Goal: Register for event/course

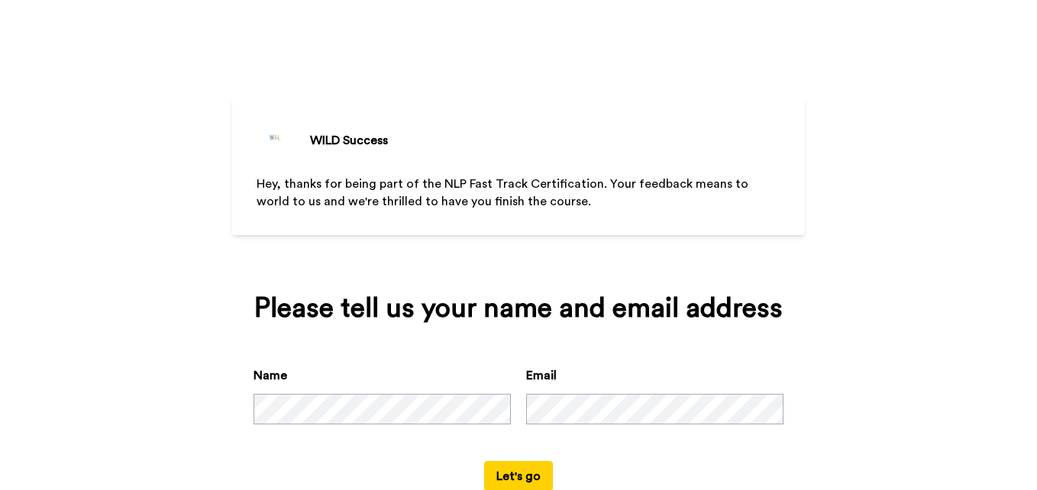
scroll to position [44, 0]
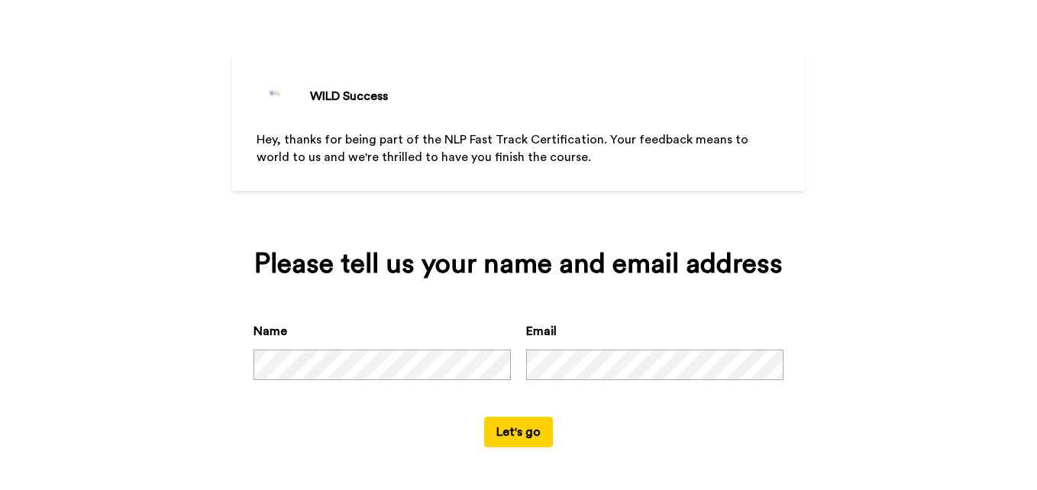
click at [509, 428] on button "Let's go" at bounding box center [518, 432] width 69 height 31
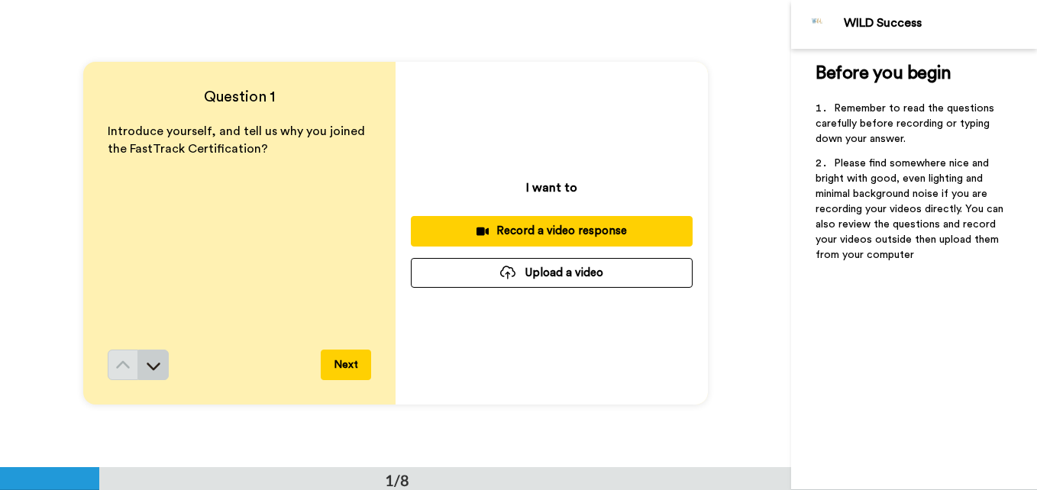
click at [138, 363] on button at bounding box center [153, 365] width 31 height 31
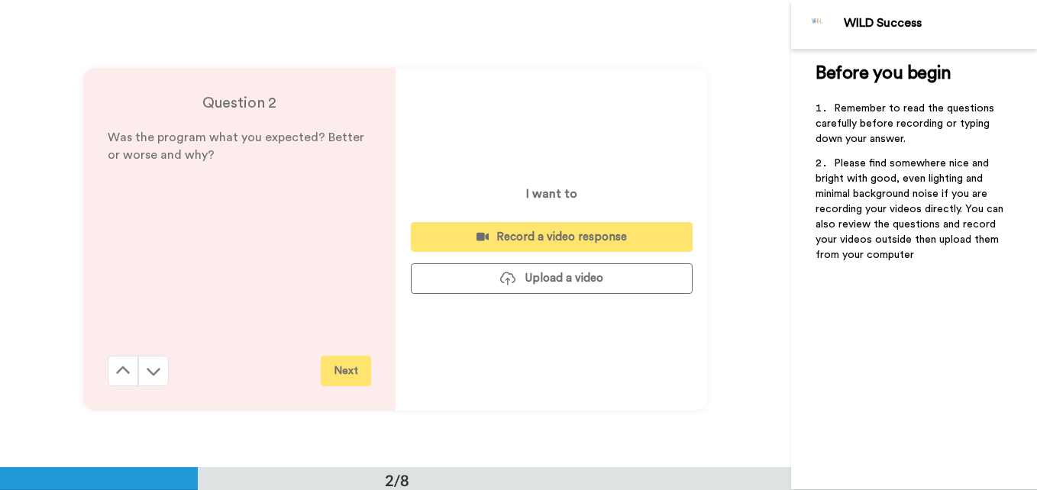
scroll to position [467, 0]
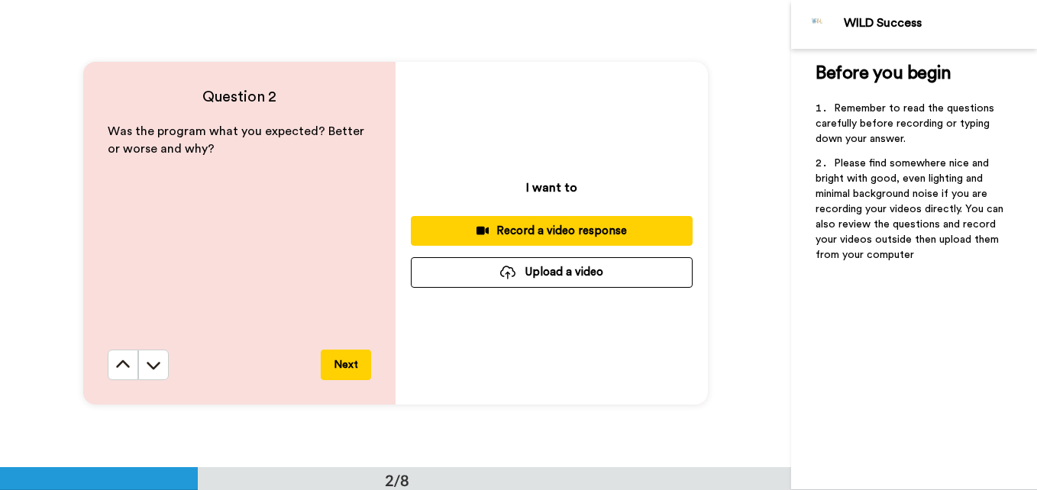
click at [138, 363] on button at bounding box center [153, 365] width 31 height 31
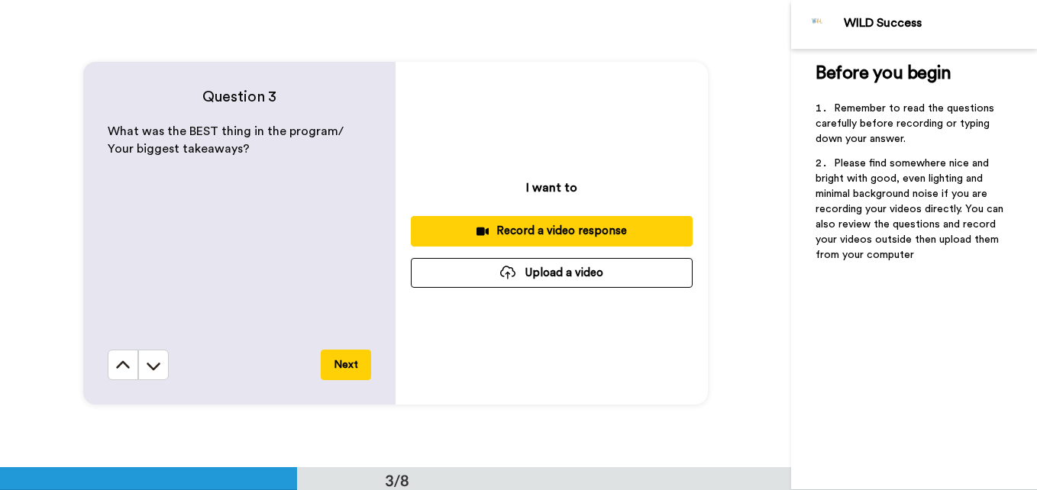
scroll to position [935, 0]
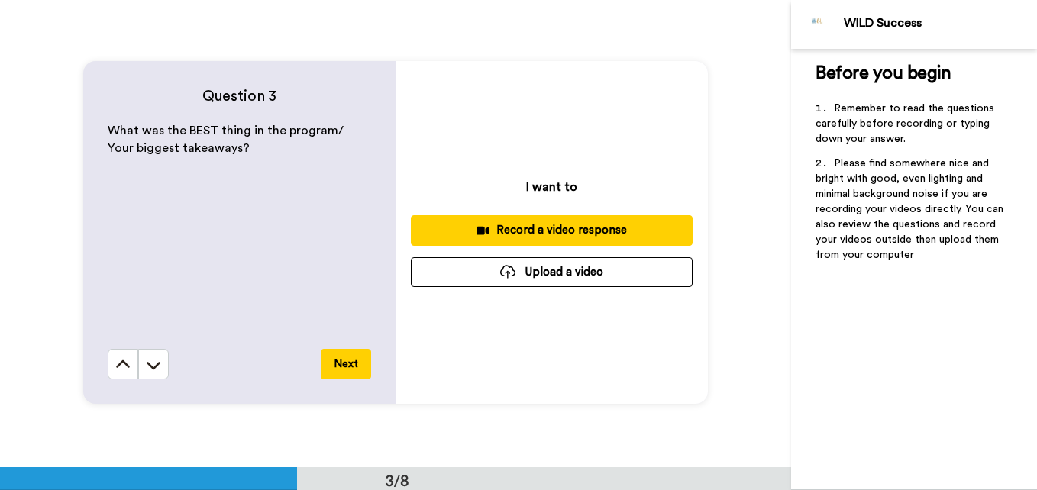
click at [138, 363] on button at bounding box center [153, 364] width 31 height 31
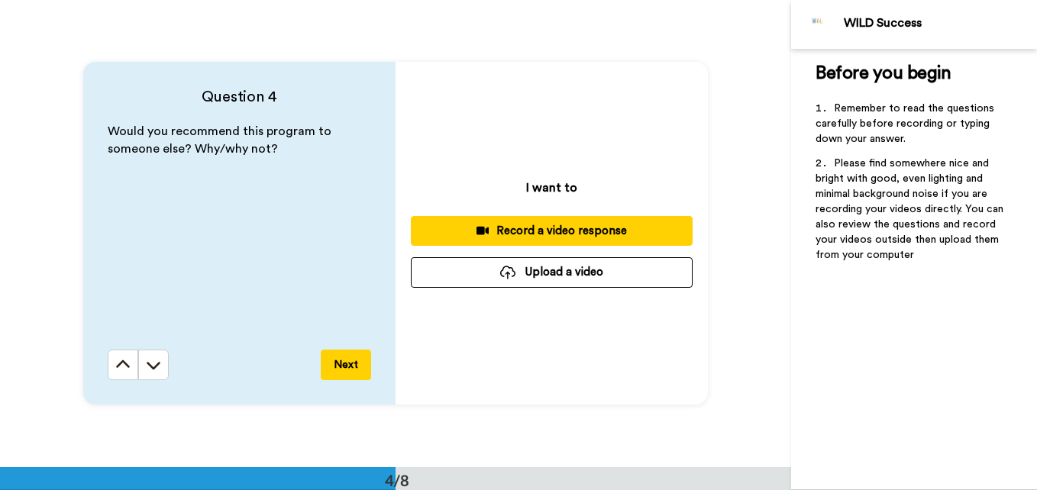
click at [138, 363] on button at bounding box center [153, 365] width 31 height 31
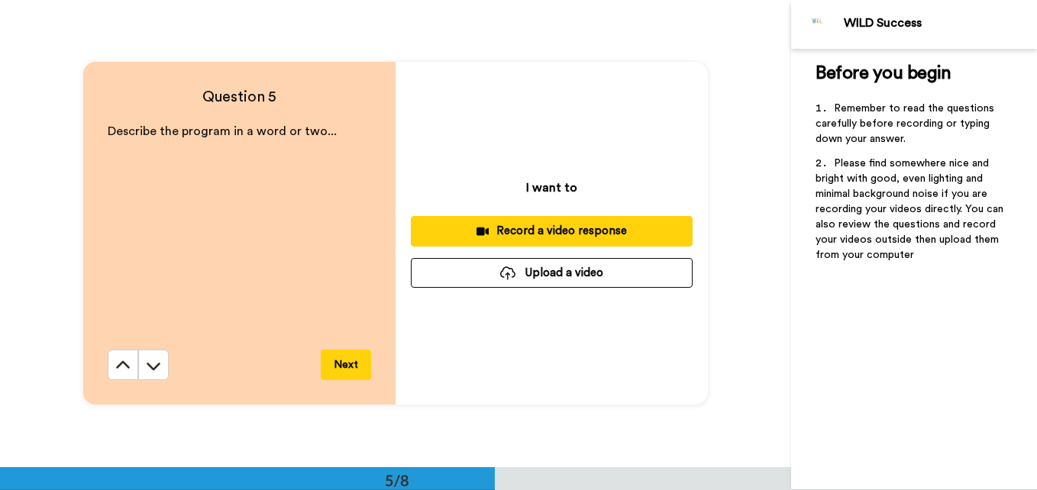
scroll to position [1869, 0]
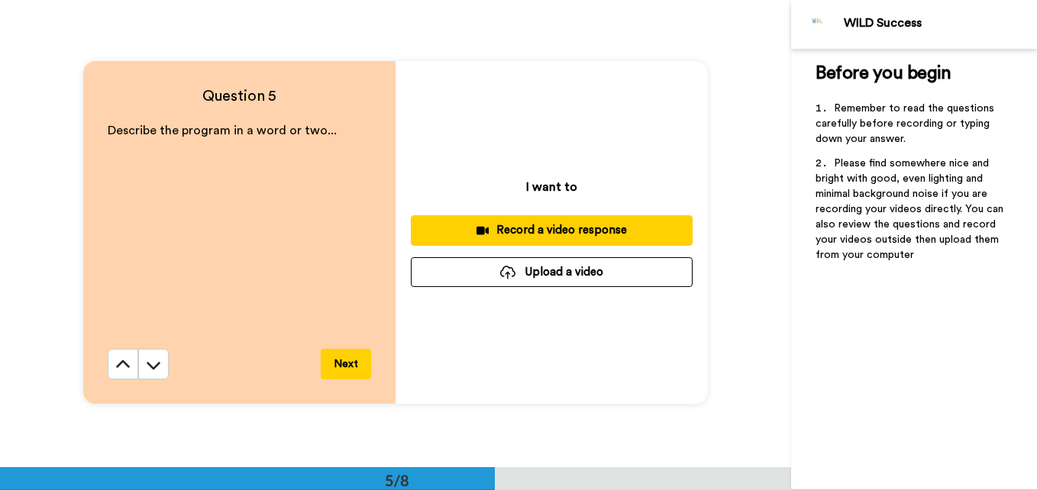
click at [138, 363] on button at bounding box center [153, 364] width 31 height 31
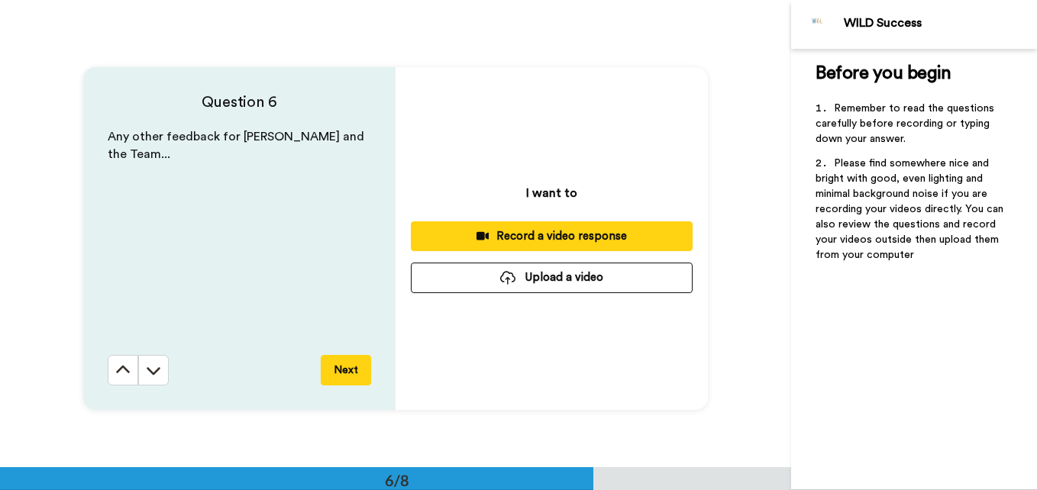
scroll to position [2335, 0]
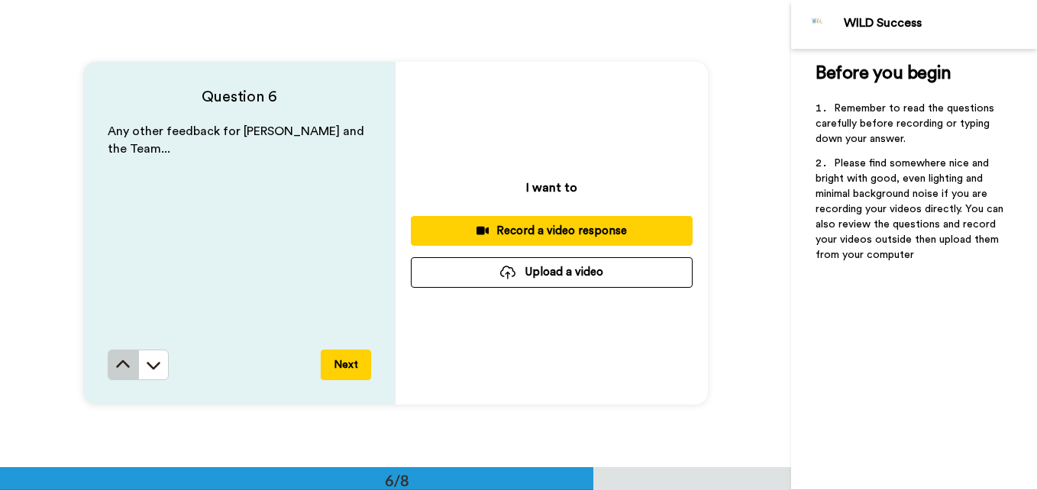
click at [126, 363] on icon at bounding box center [122, 364] width 15 height 15
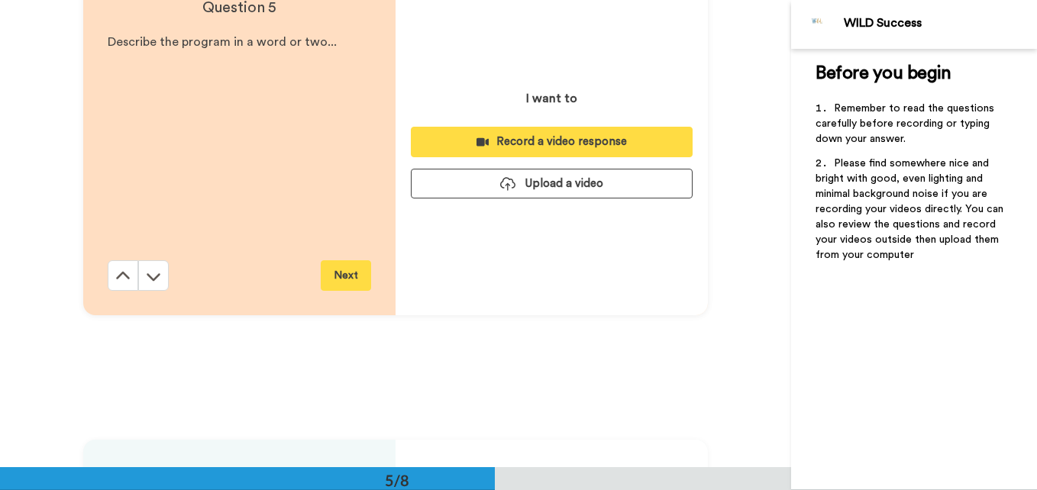
scroll to position [1869, 0]
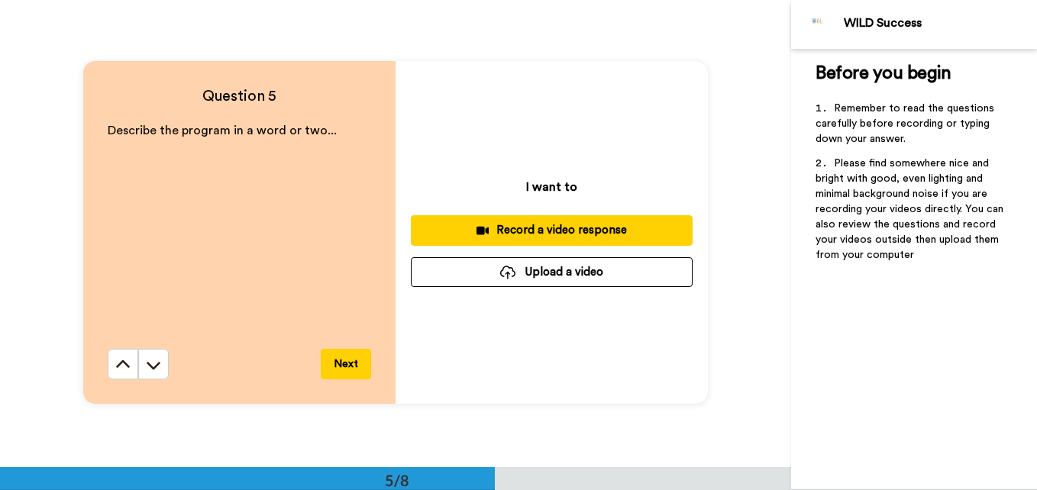
click at [126, 363] on icon at bounding box center [122, 364] width 15 height 15
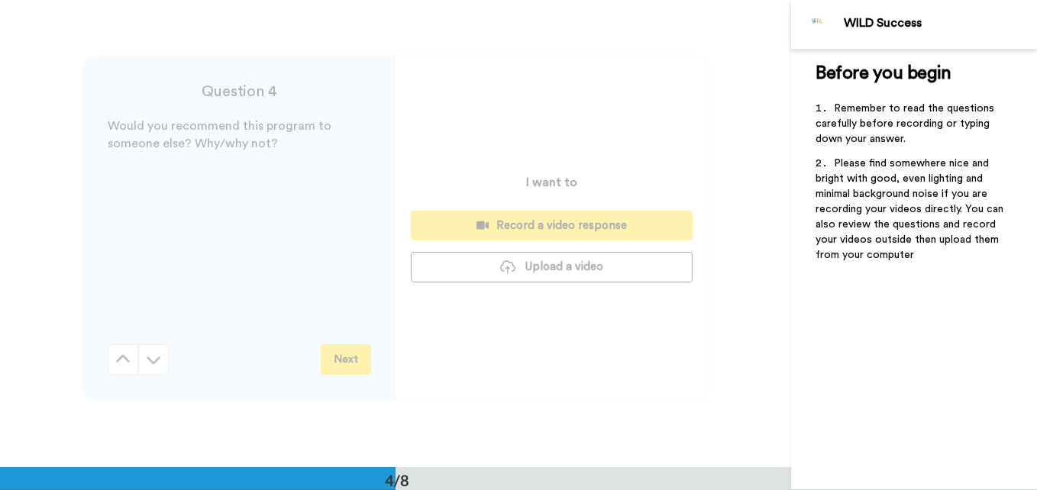
scroll to position [1401, 0]
